Goal: Navigation & Orientation: Find specific page/section

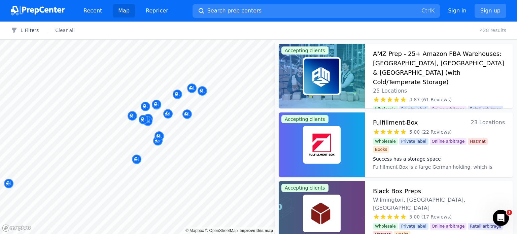
drag, startPoint x: 198, startPoint y: 138, endPoint x: 194, endPoint y: 135, distance: 5.0
click at [194, 135] on div at bounding box center [226, 136] width 129 height 5
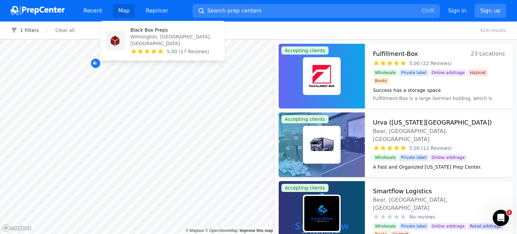
click at [152, 48] on body "Recent Map Repricer Search prep centers Ctrl K Open main menu Sign in Sign up F…" at bounding box center [258, 117] width 517 height 234
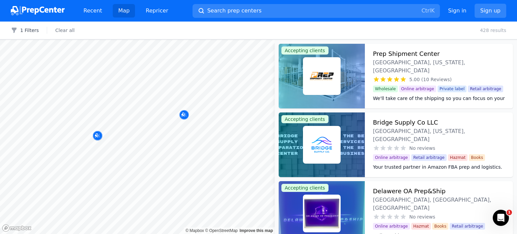
click at [163, 61] on body "Recent Map Repricer Search prep centers Ctrl K Open main menu Sign in Sign up F…" at bounding box center [258, 117] width 517 height 234
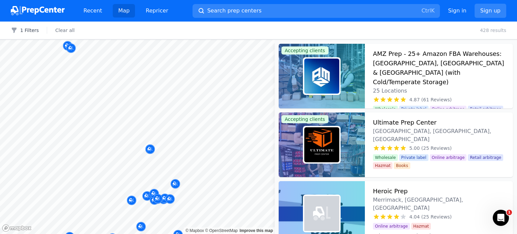
click at [171, 121] on body "Recent Map Repricer Search prep centers Ctrl K Open main menu Sign in Sign up F…" at bounding box center [258, 117] width 517 height 234
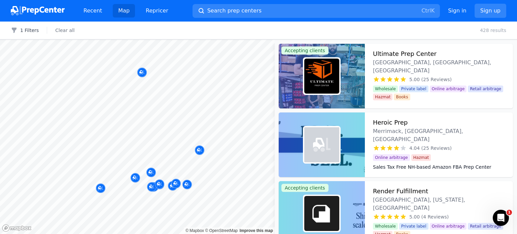
click at [171, 114] on body "Recent Map Repricer Search prep centers Ctrl K Open main menu Sign in Sign up F…" at bounding box center [258, 117] width 517 height 234
click at [31, 32] on button "1 Filters" at bounding box center [25, 30] width 28 height 7
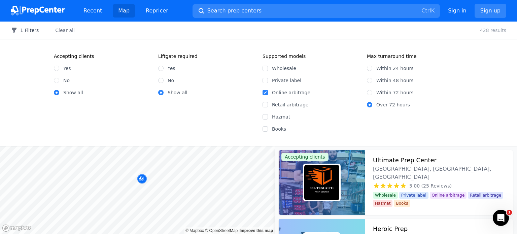
click at [31, 32] on button "1 Filters" at bounding box center [25, 30] width 28 height 7
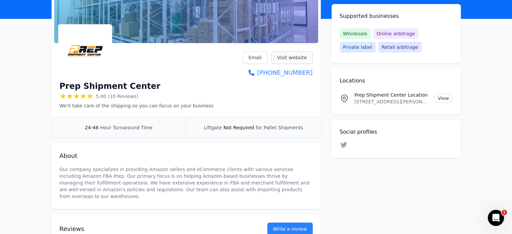
drag, startPoint x: 0, startPoint y: 0, endPoint x: 293, endPoint y: 60, distance: 298.8
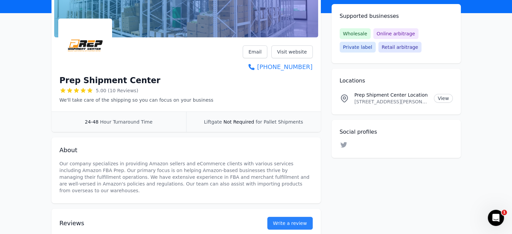
scroll to position [34, 0]
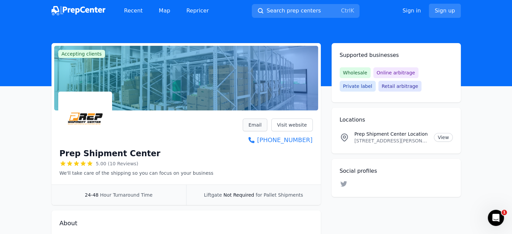
click at [259, 125] on link "Email" at bounding box center [255, 124] width 25 height 13
click at [128, 153] on h1 "Prep Shipment Center" at bounding box center [110, 153] width 101 height 11
drag, startPoint x: 128, startPoint y: 153, endPoint x: 71, endPoint y: 153, distance: 57.9
click at [71, 153] on h1 "Prep Shipment Center" at bounding box center [110, 153] width 101 height 11
copy h1 "Prep Shipment Center"
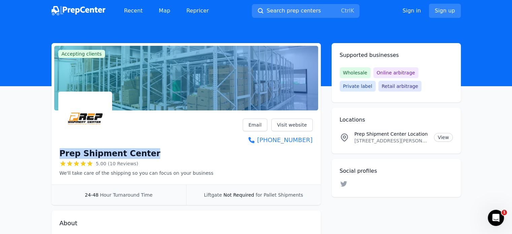
click at [179, 152] on div "Prep Shipment Center" at bounding box center [137, 153] width 154 height 11
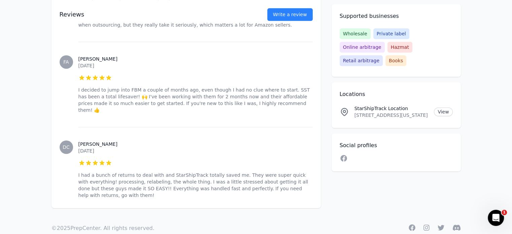
scroll to position [524, 0]
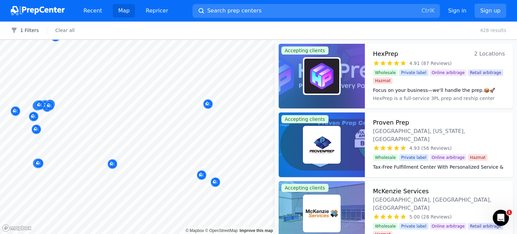
drag, startPoint x: 155, startPoint y: 133, endPoint x: 185, endPoint y: 118, distance: 33.8
click at [185, 118] on body "Recent Map Repricer Search prep centers Ctrl K Open main menu Sign in Sign up F…" at bounding box center [258, 117] width 517 height 234
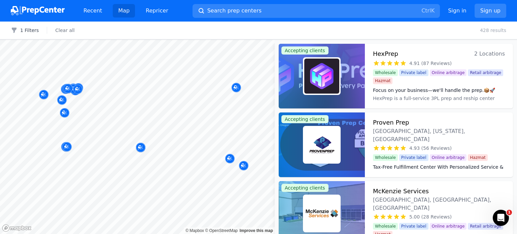
click at [106, 100] on body "Recent Map Repricer Search prep centers Ctrl K Open main menu Sign in Sign up F…" at bounding box center [258, 117] width 517 height 234
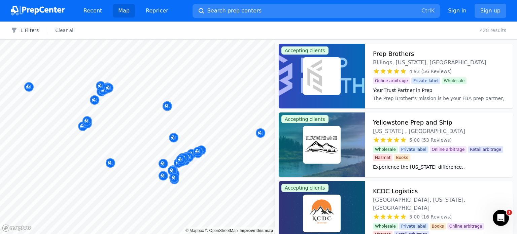
drag, startPoint x: 171, startPoint y: 120, endPoint x: 159, endPoint y: 136, distance: 20.0
click at [159, 136] on body "Recent Map Repricer Search prep centers Ctrl K Open main menu Sign in Sign up F…" at bounding box center [258, 117] width 517 height 234
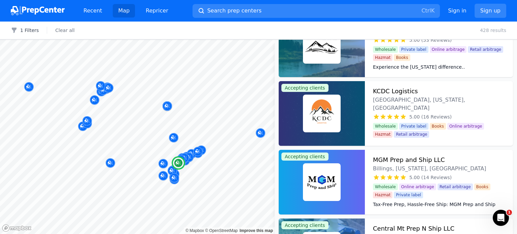
scroll to position [101, 0]
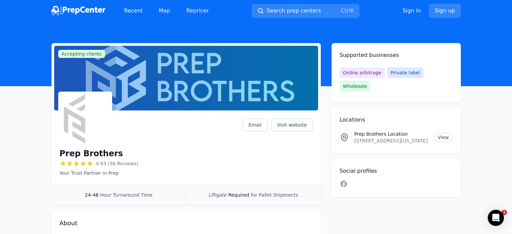
click at [292, 127] on link "Visit website" at bounding box center [291, 124] width 41 height 13
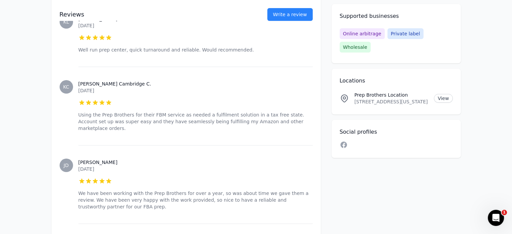
scroll to position [2657, 0]
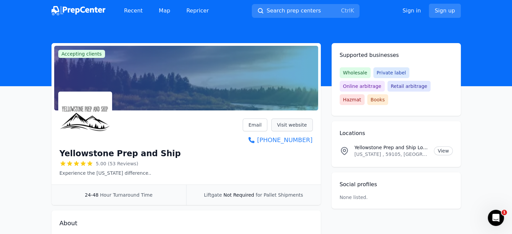
click at [291, 127] on link "Visit website" at bounding box center [291, 124] width 41 height 13
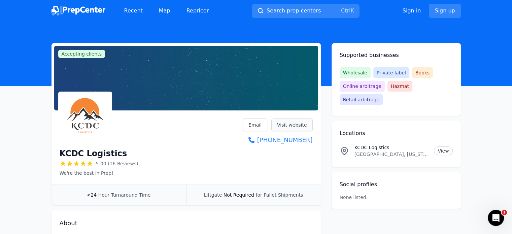
click at [295, 127] on link "Visit website" at bounding box center [291, 124] width 41 height 13
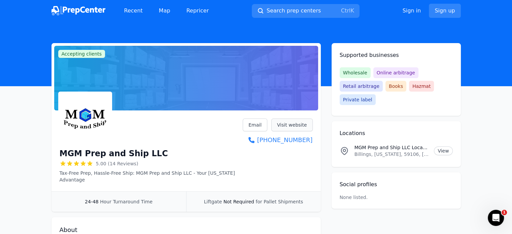
click at [301, 127] on link "Visit website" at bounding box center [291, 124] width 41 height 13
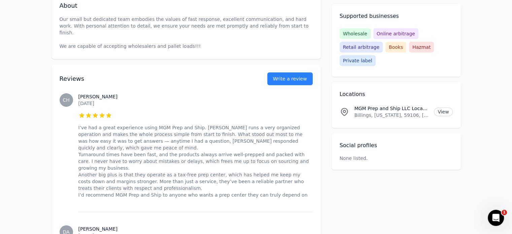
scroll to position [235, 0]
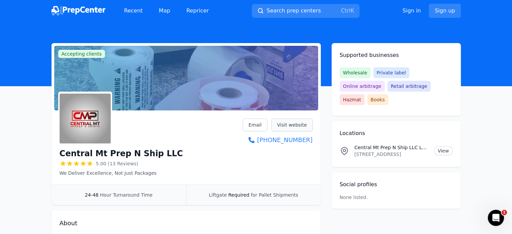
click at [292, 127] on link "Visit website" at bounding box center [291, 124] width 41 height 13
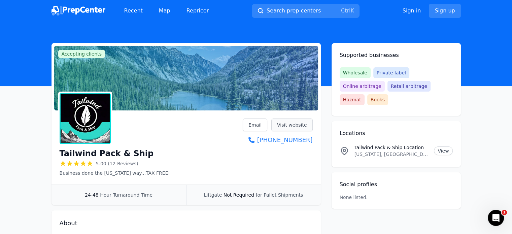
click at [297, 123] on link "Visit website" at bounding box center [291, 124] width 41 height 13
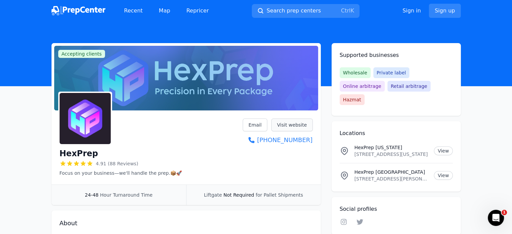
click at [293, 125] on link "Visit website" at bounding box center [291, 124] width 41 height 13
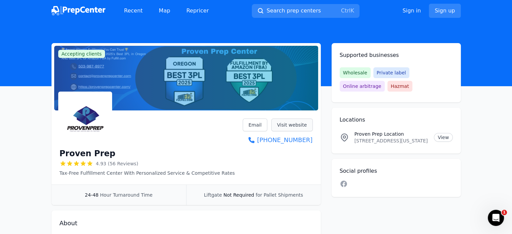
click at [293, 125] on link "Visit website" at bounding box center [291, 124] width 41 height 13
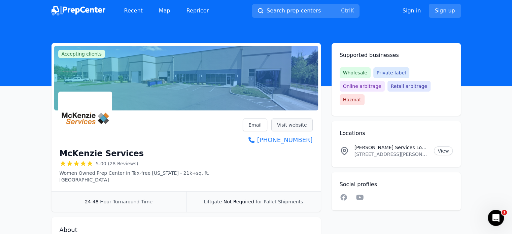
click at [295, 123] on link "Visit website" at bounding box center [291, 124] width 41 height 13
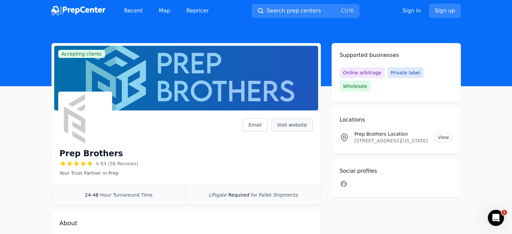
click at [302, 124] on link "Visit website" at bounding box center [291, 124] width 41 height 13
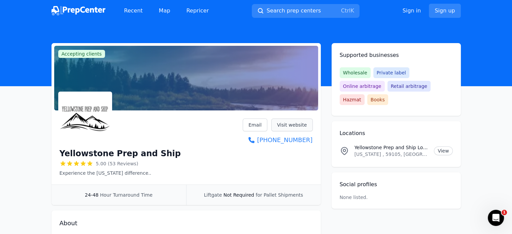
click at [297, 122] on link "Visit website" at bounding box center [291, 124] width 41 height 13
